Goal: Transaction & Acquisition: Book appointment/travel/reservation

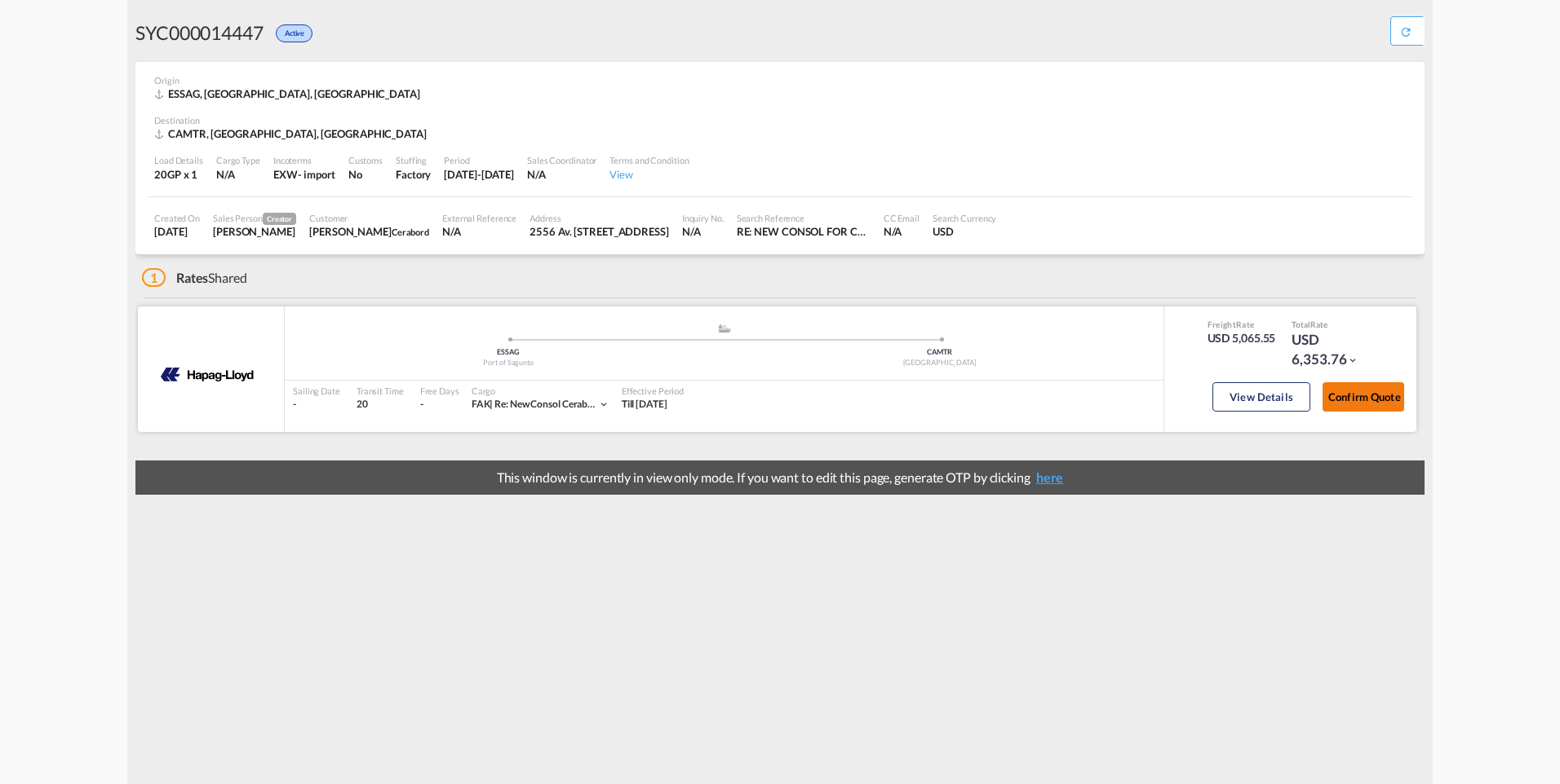
click at [1370, 402] on button "Confirm Quote" at bounding box center [1363, 397] width 81 height 30
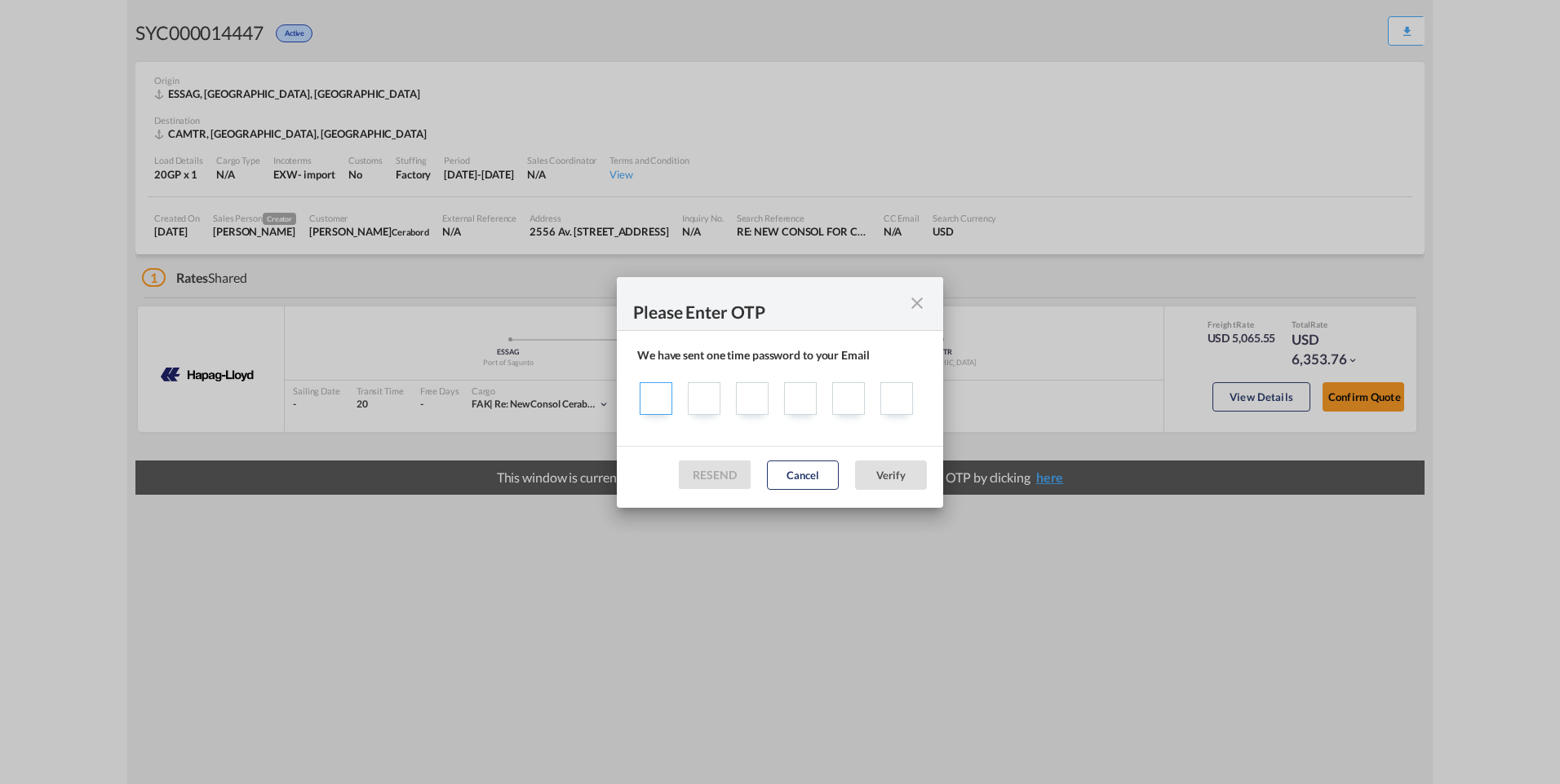
click at [661, 405] on input "Sending one ..." at bounding box center [656, 398] width 33 height 33
type input "2"
type input "5"
type input "2"
type input "9"
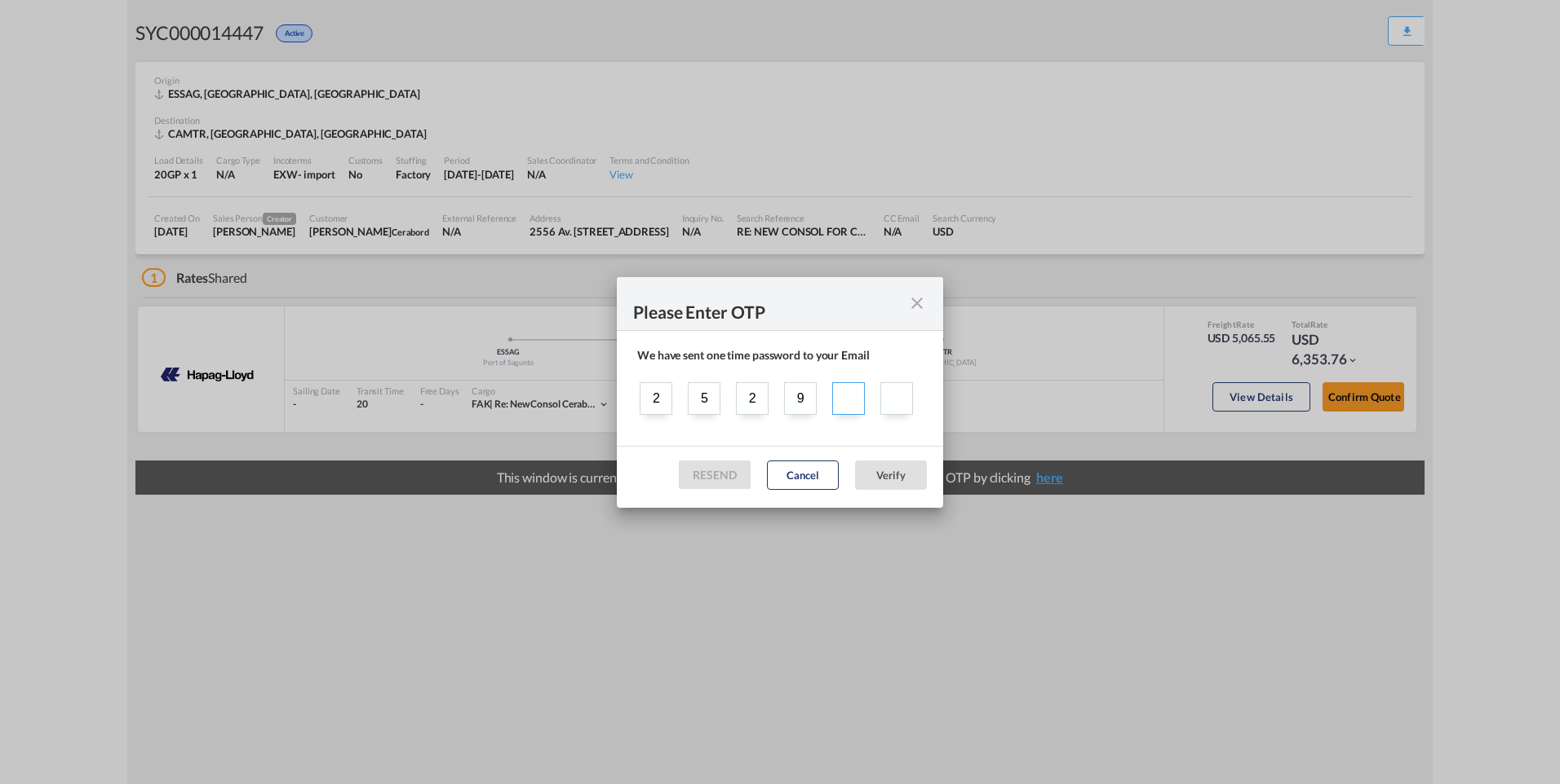
type input "2"
type input "9"
click at [909, 475] on button "Verify" at bounding box center [890, 475] width 71 height 30
